Goal: Task Accomplishment & Management: Manage account settings

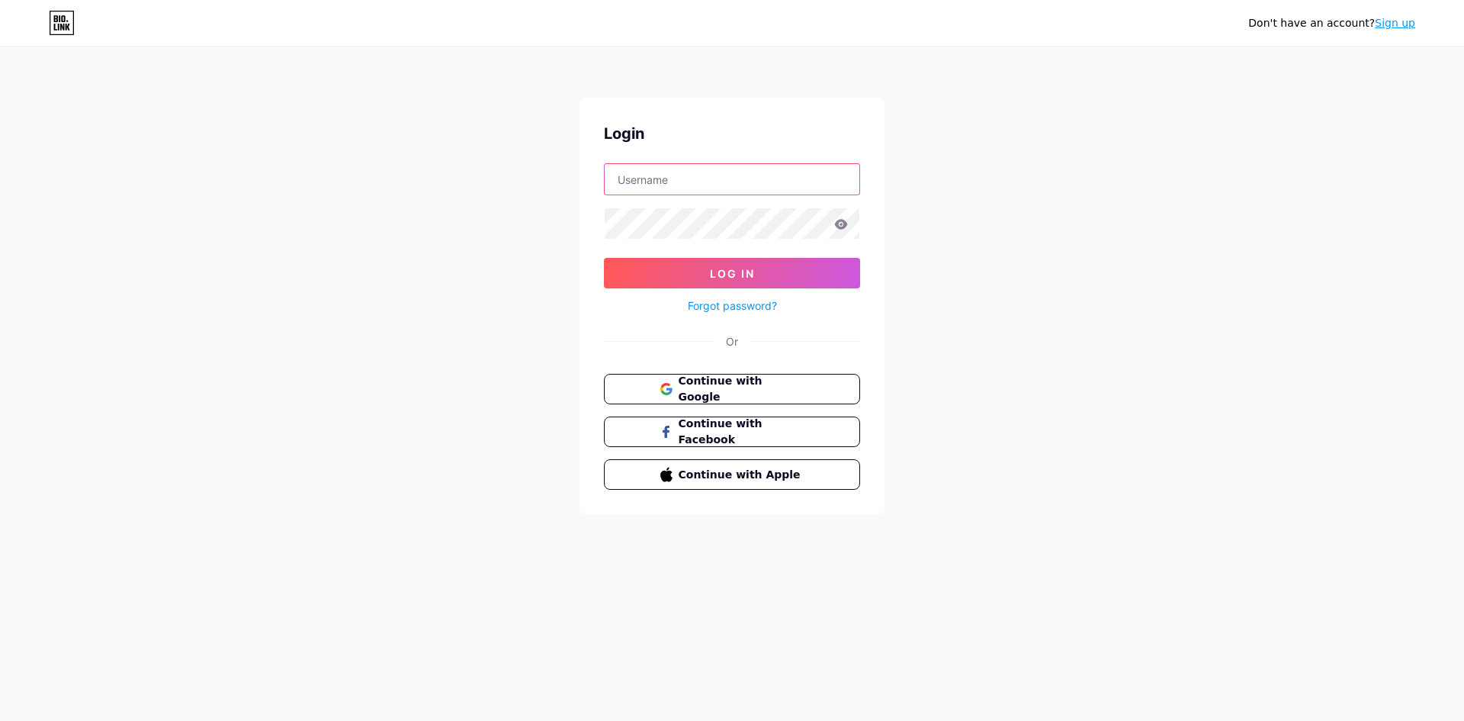
type input "[EMAIL_ADDRESS][DOMAIN_NAME]"
click at [60, 31] on icon at bounding box center [62, 23] width 26 height 24
click at [1394, 24] on link "Sign up" at bounding box center [1395, 23] width 40 height 12
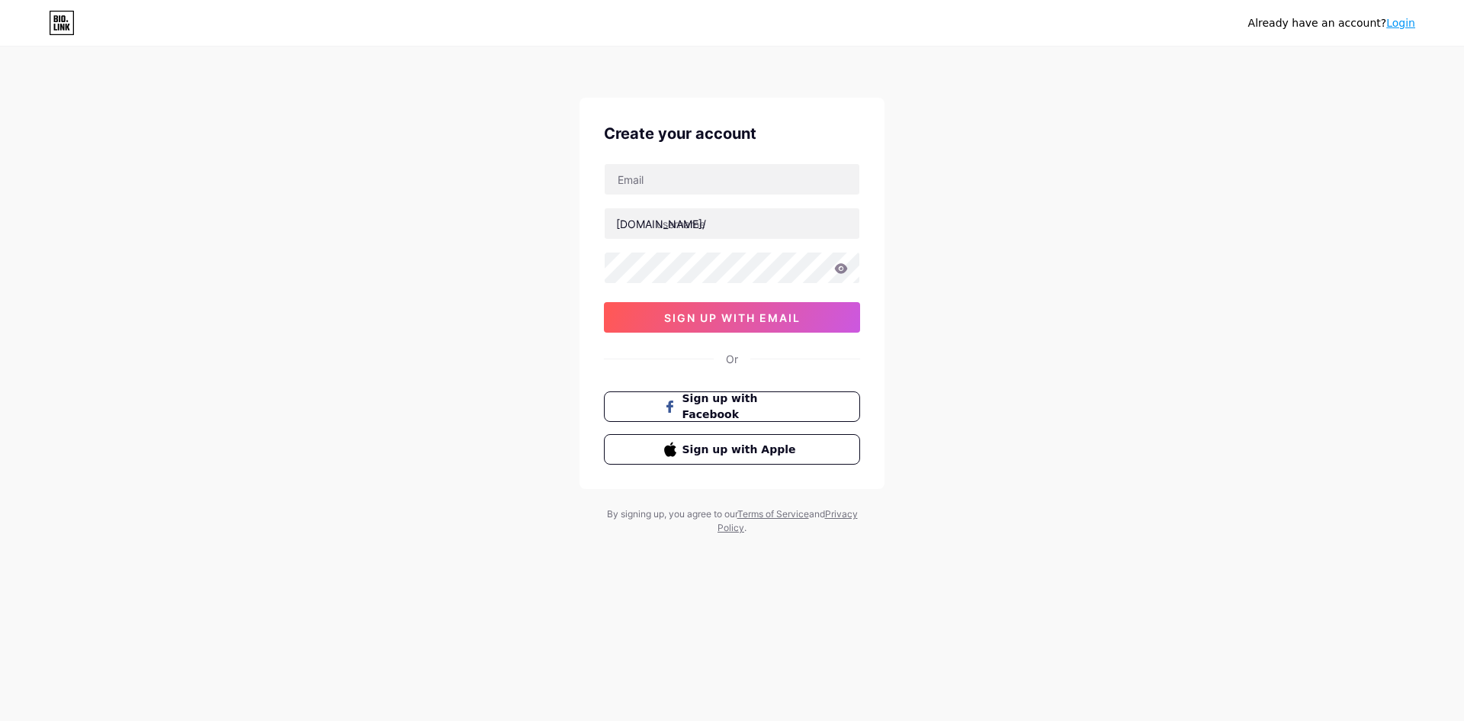
click at [1401, 26] on link "Login" at bounding box center [1401, 23] width 29 height 12
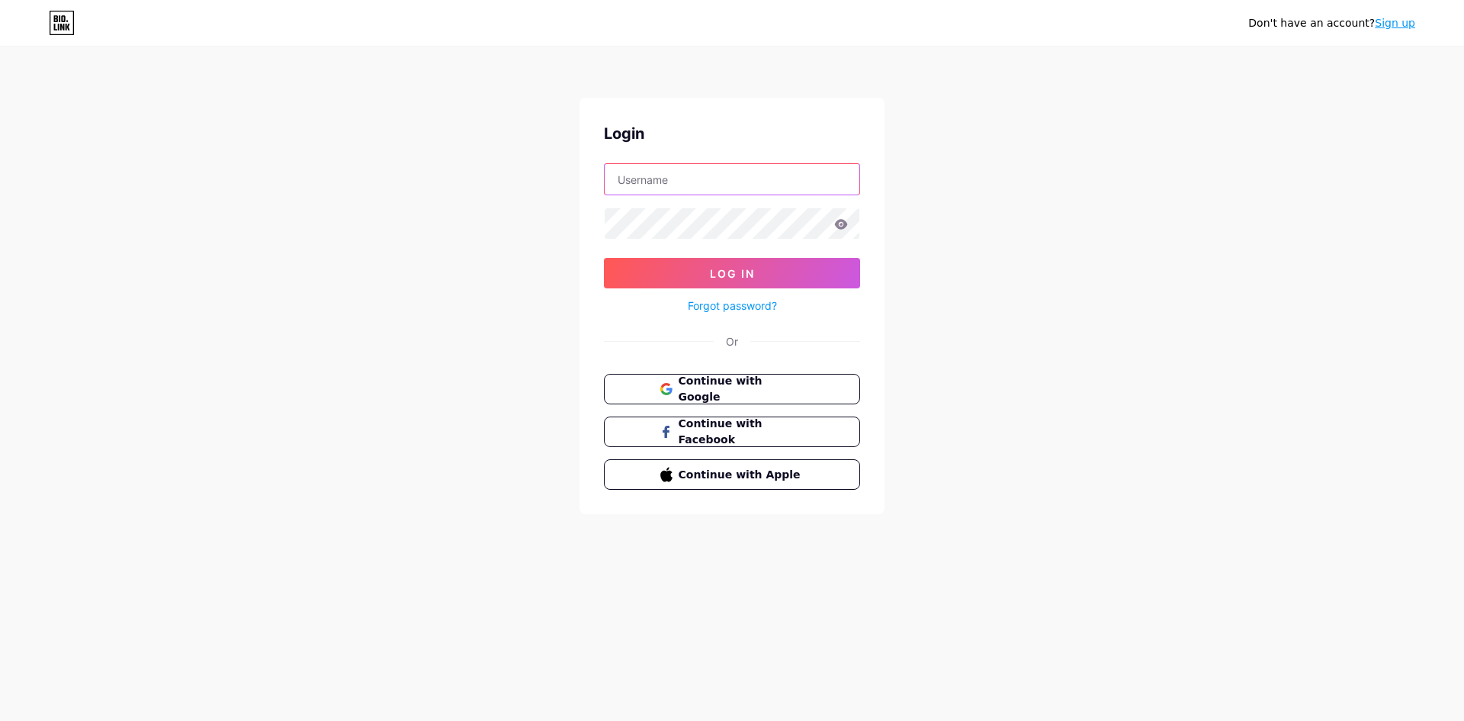
type input "[EMAIL_ADDRESS][DOMAIN_NAME]"
click at [66, 21] on icon at bounding box center [62, 23] width 26 height 24
